Goal: Task Accomplishment & Management: Use online tool/utility

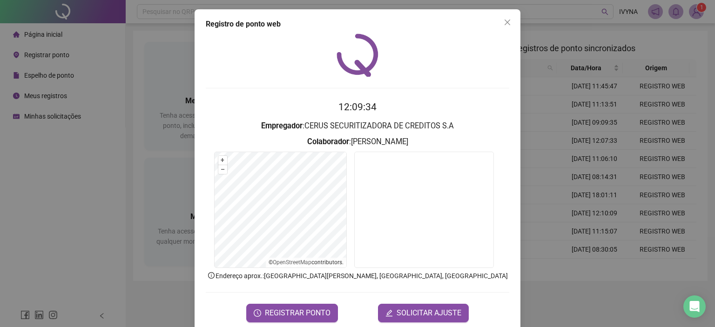
click at [354, 24] on div "Registro de ponto web" at bounding box center [357, 24] width 303 height 11
click at [506, 20] on icon "close" at bounding box center [506, 22] width 7 height 7
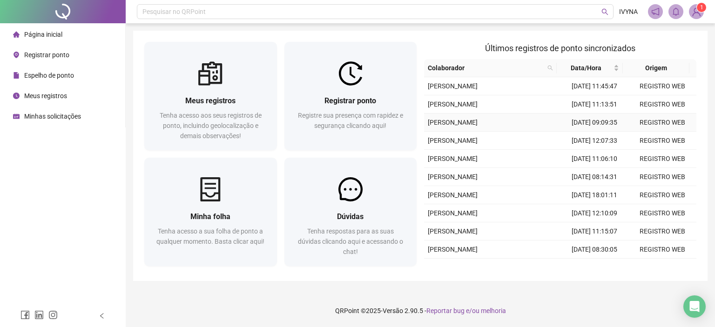
click at [454, 132] on td "[PERSON_NAME]" at bounding box center [492, 123] width 136 height 18
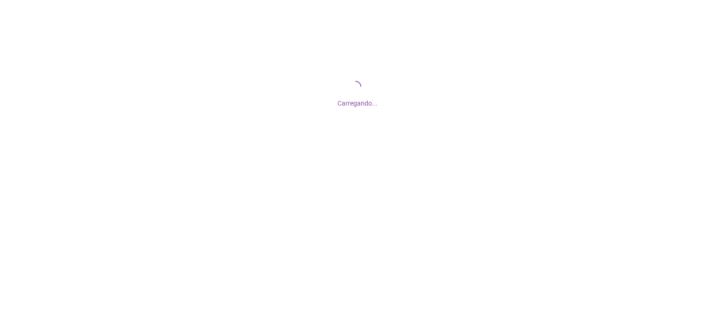
click at [463, 59] on div "Carregando..." at bounding box center [357, 93] width 715 height 186
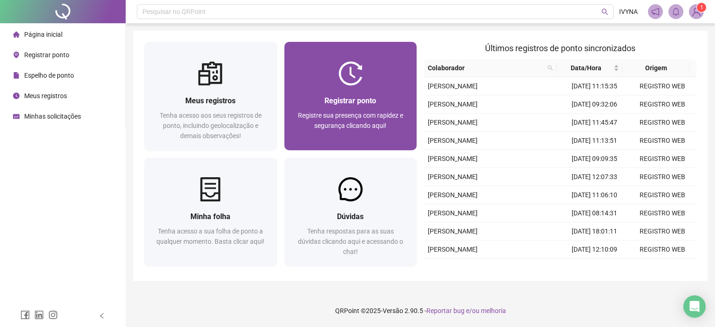
click at [365, 91] on div "Registrar ponto Registre sua presença com rapidez e segurança clicando aqui!" at bounding box center [350, 118] width 133 height 65
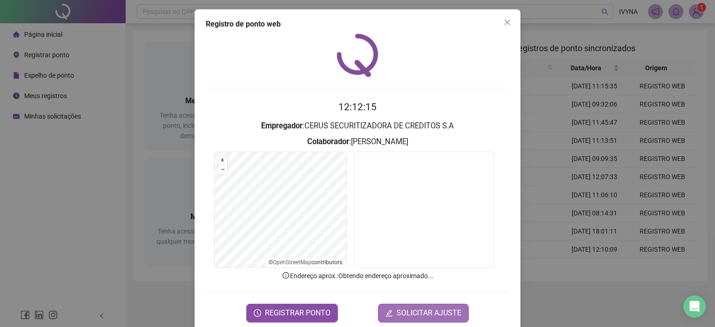
click at [407, 312] on span "SOLICITAR AJUSTE" at bounding box center [428, 313] width 65 height 11
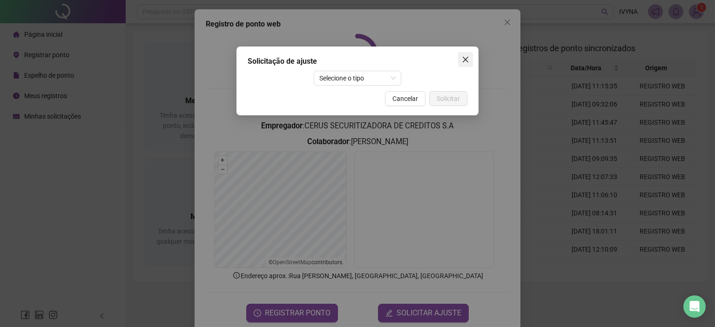
click at [461, 56] on span "Close" at bounding box center [465, 59] width 15 height 7
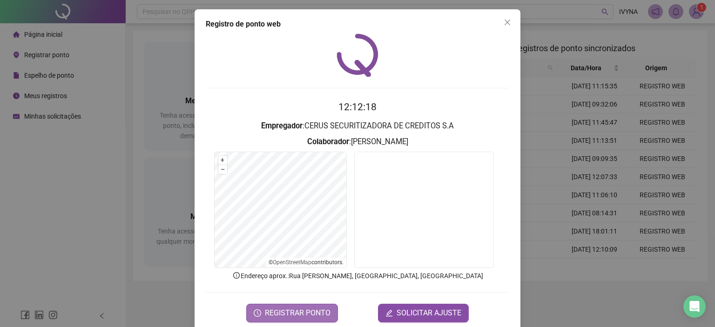
click at [289, 308] on span "REGISTRAR PONTO" at bounding box center [298, 313] width 66 height 11
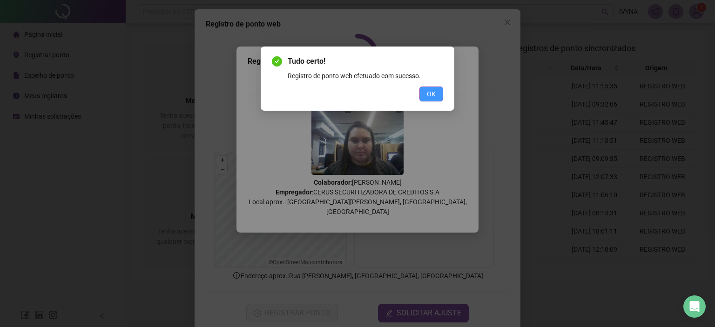
click at [435, 94] on span "OK" at bounding box center [431, 94] width 9 height 10
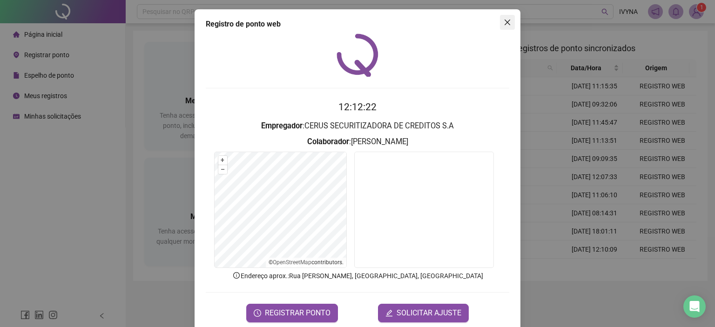
click at [503, 21] on icon "close" at bounding box center [506, 22] width 7 height 7
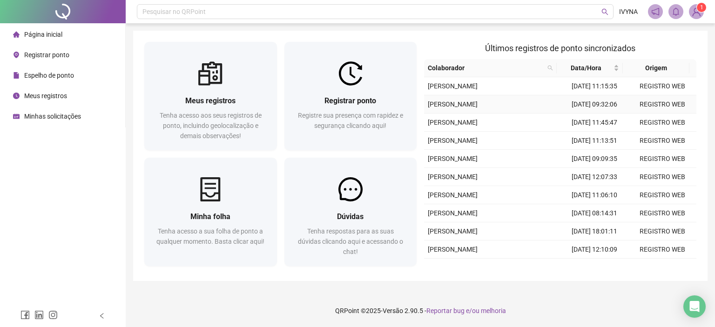
click at [460, 114] on td "[PERSON_NAME]" at bounding box center [492, 104] width 136 height 18
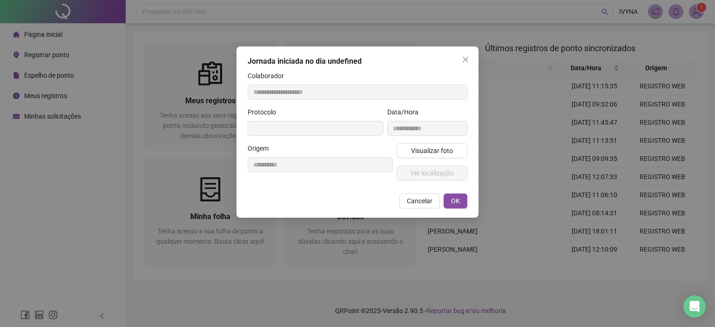
type input "**********"
click at [460, 54] on button "Close" at bounding box center [465, 59] width 15 height 15
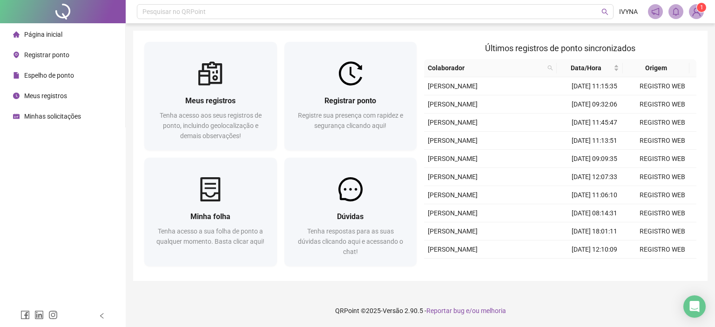
click at [454, 31] on div "Meus registros Tenha acesso aos seus registros de ponto, incluindo geolocalizaç…" at bounding box center [420, 156] width 574 height 250
